Goal: Navigation & Orientation: Find specific page/section

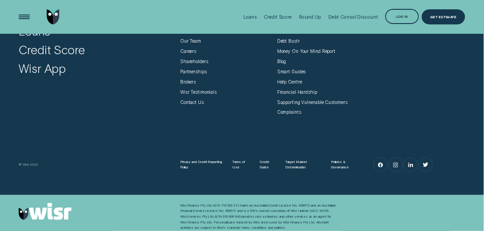
scroll to position [2156, 0]
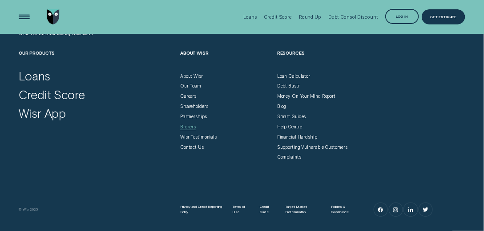
click at [187, 127] on div "Brokers" at bounding box center [188, 127] width 16 height 6
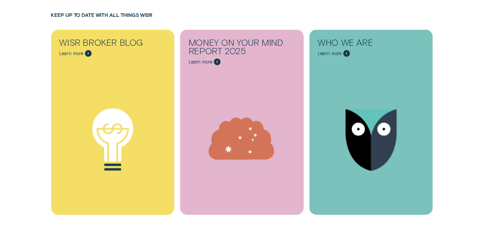
scroll to position [2990, 0]
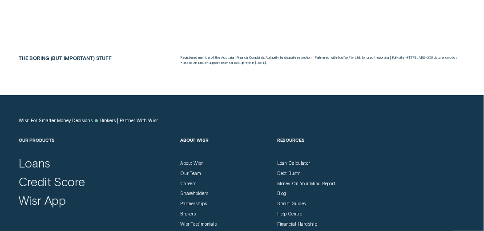
click at [191, 186] on div "Shareholders" at bounding box center [225, 191] width 91 height 10
click at [191, 181] on div "Careers" at bounding box center [188, 184] width 16 height 6
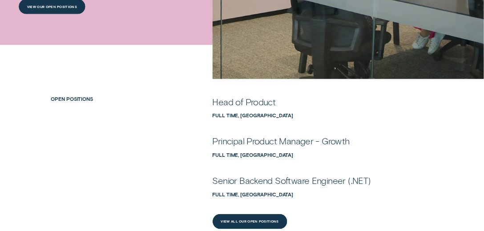
scroll to position [279, 0]
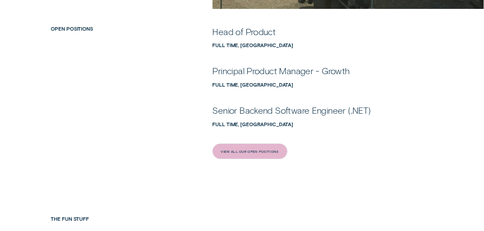
click at [250, 153] on div "View All Our Open Positions" at bounding box center [250, 151] width 58 height 3
